Goal: Information Seeking & Learning: Learn about a topic

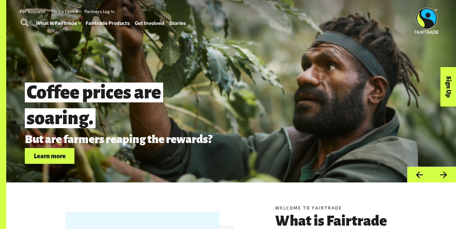
click at [176, 89] on span "Coffee prices are soaring." at bounding box center [124, 106] width 198 height 56
click at [67, 152] on link "Learn more" at bounding box center [50, 156] width 50 height 16
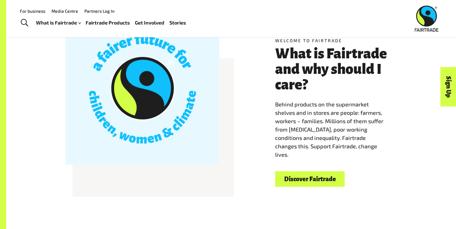
scroll to position [168, 0]
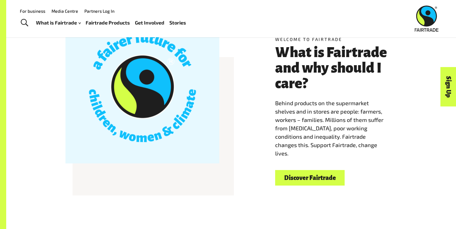
click at [295, 172] on link "Discover Fairtrade" at bounding box center [309, 178] width 69 height 16
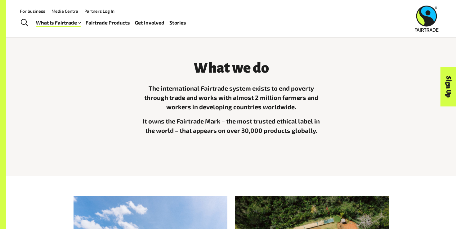
scroll to position [160, 0]
